Goal: Information Seeking & Learning: Learn about a topic

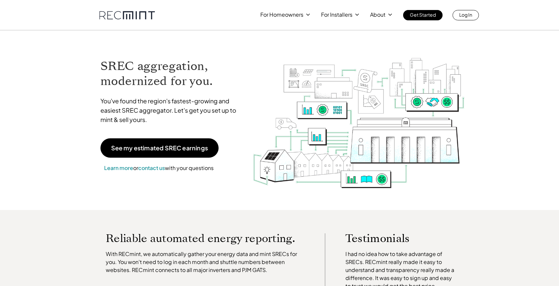
drag, startPoint x: 96, startPoint y: 14, endPoint x: 119, endPoint y: 17, distance: 23.5
click at [119, 17] on div "For Homeowners For Installers About Get Started Log In" at bounding box center [279, 10] width 380 height 20
drag, startPoint x: 122, startPoint y: 21, endPoint x: 84, endPoint y: 14, distance: 38.8
click at [84, 14] on div "For Homeowners For Installers About Get Started Log In" at bounding box center [279, 15] width 559 height 30
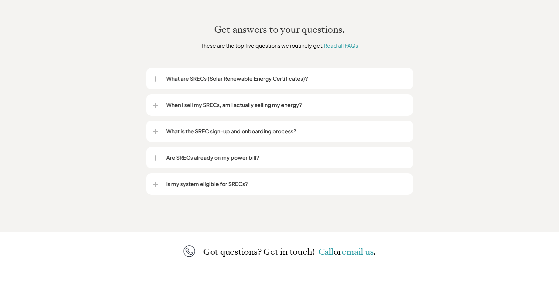
scroll to position [810, 0]
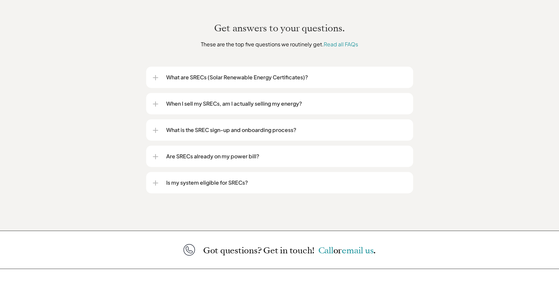
click at [323, 73] on p "What are SRECs (Solar Renewable Energy Certificates)?" at bounding box center [286, 77] width 240 height 8
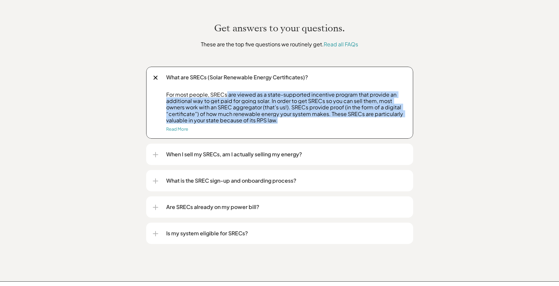
drag, startPoint x: 227, startPoint y: 85, endPoint x: 294, endPoint y: 116, distance: 73.7
click at [294, 116] on div "For most people, SRECs are viewed as a state-supported incentive program that p…" at bounding box center [280, 114] width 254 height 47
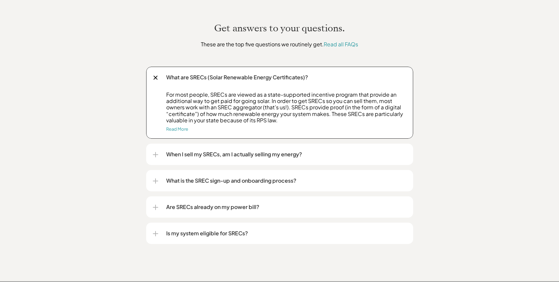
click at [462, 119] on div "Get answers to your questions. These are the top five questions we routinely ge…" at bounding box center [279, 137] width 559 height 288
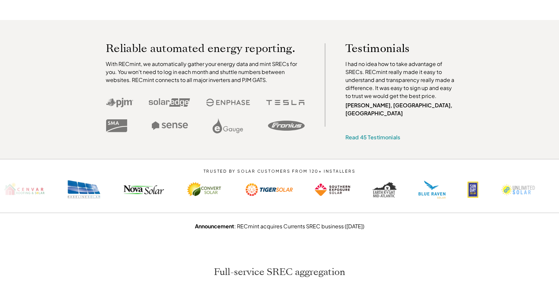
scroll to position [0, 0]
